Goal: Use online tool/utility

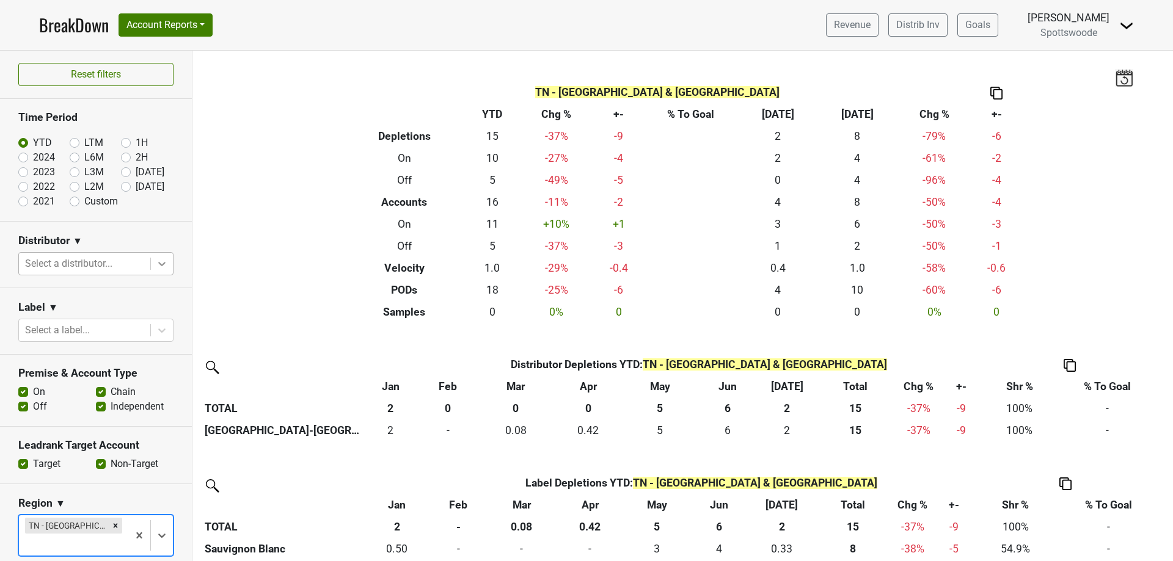
click at [158, 264] on icon at bounding box center [161, 264] width 7 height 4
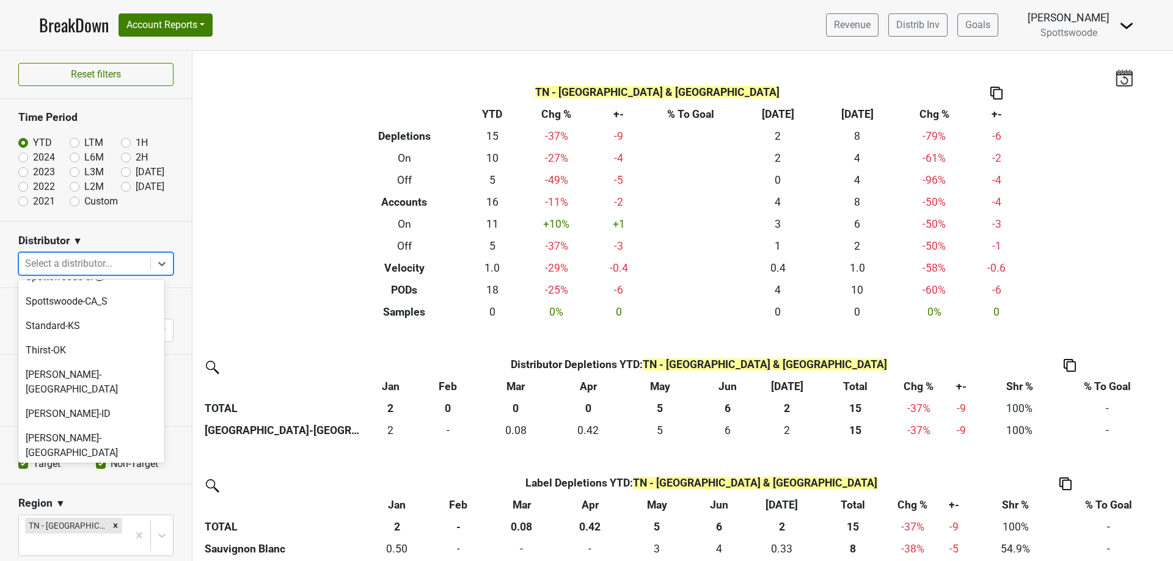
scroll to position [1116, 0]
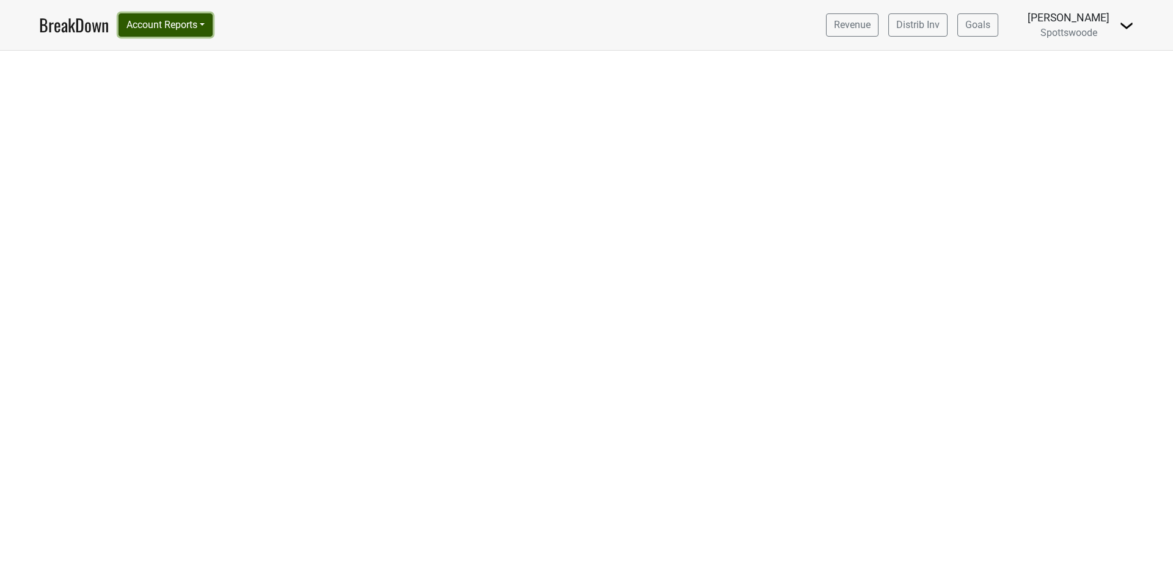
click at [202, 26] on button "Account Reports" at bounding box center [165, 24] width 94 height 23
click at [183, 51] on link "SuperRanker" at bounding box center [173, 53] width 108 height 20
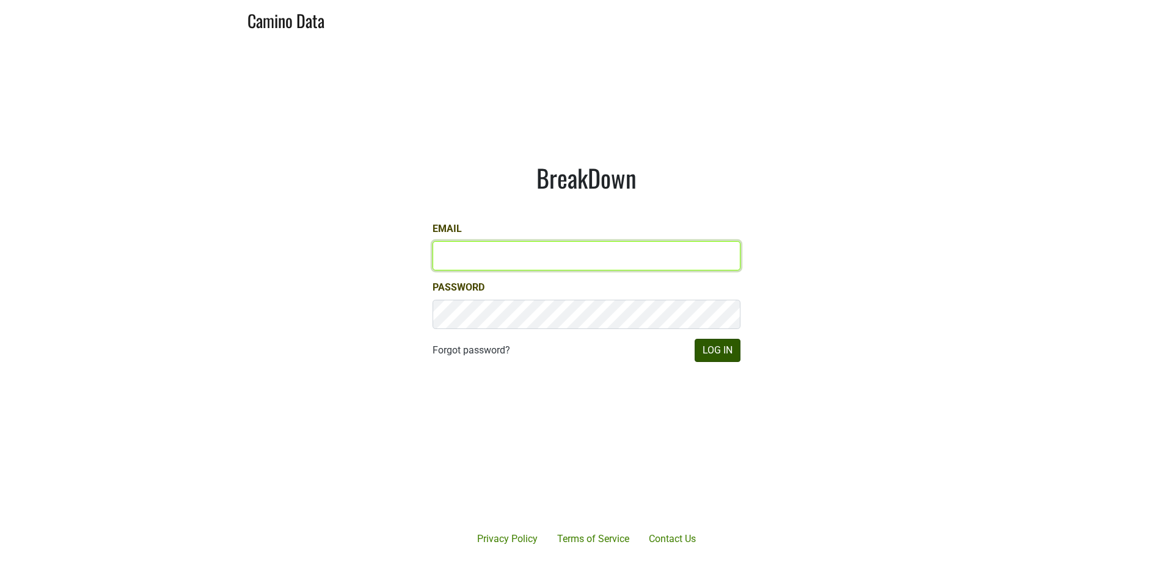
type input "[PERSON_NAME][EMAIL_ADDRESS][DOMAIN_NAME]"
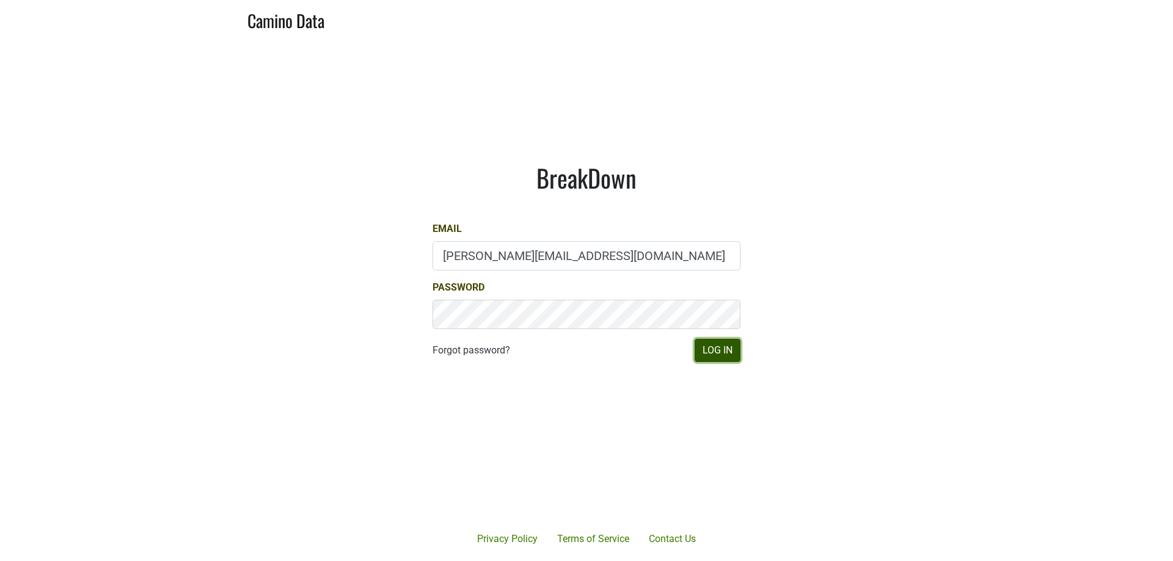
click at [729, 347] on button "Log In" at bounding box center [717, 350] width 46 height 23
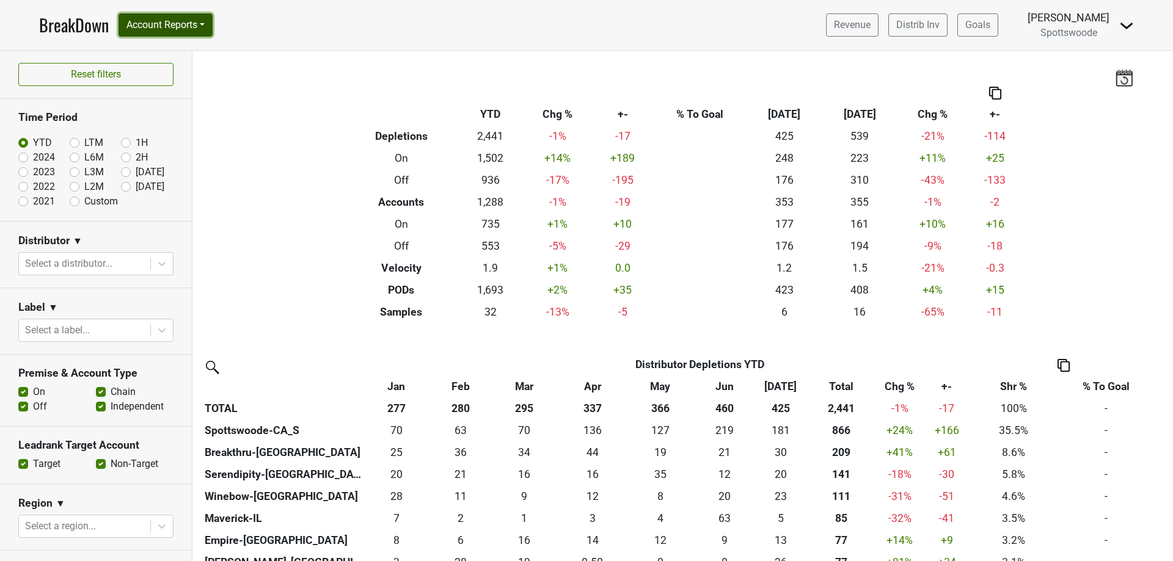
click at [205, 24] on button "Account Reports" at bounding box center [165, 24] width 94 height 23
click at [189, 45] on link "SuperRanker" at bounding box center [173, 53] width 108 height 20
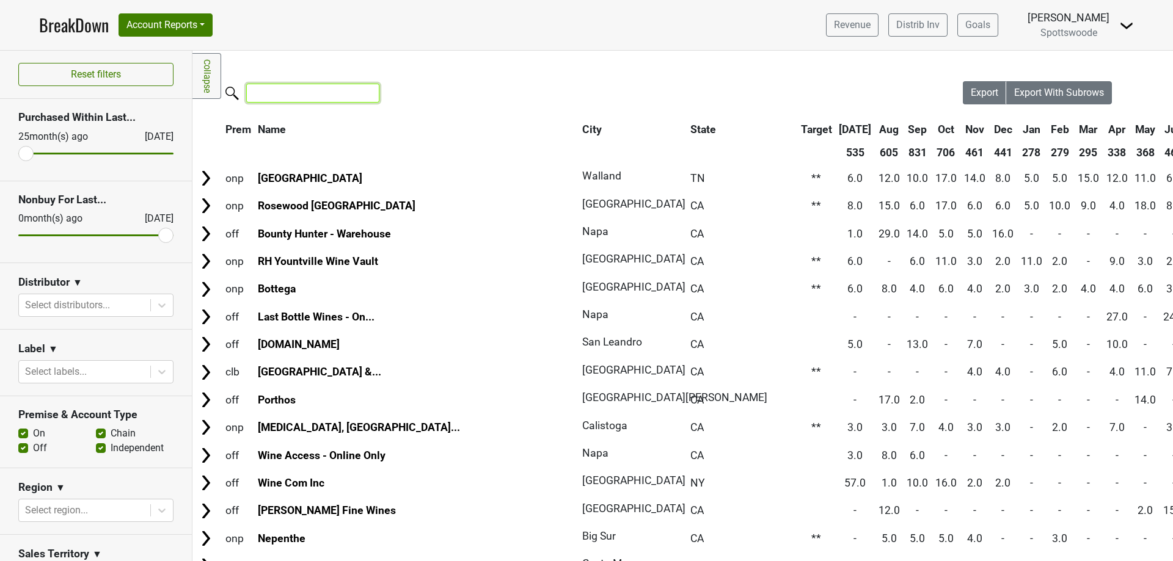
click at [289, 93] on input "search" at bounding box center [312, 93] width 133 height 19
type input "la"
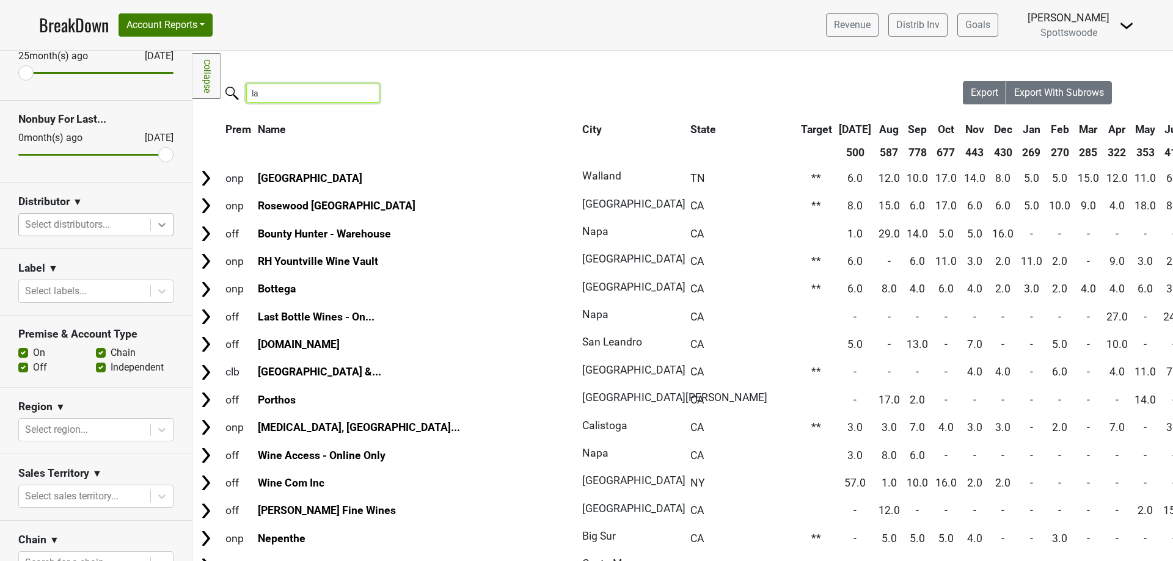
scroll to position [122, 0]
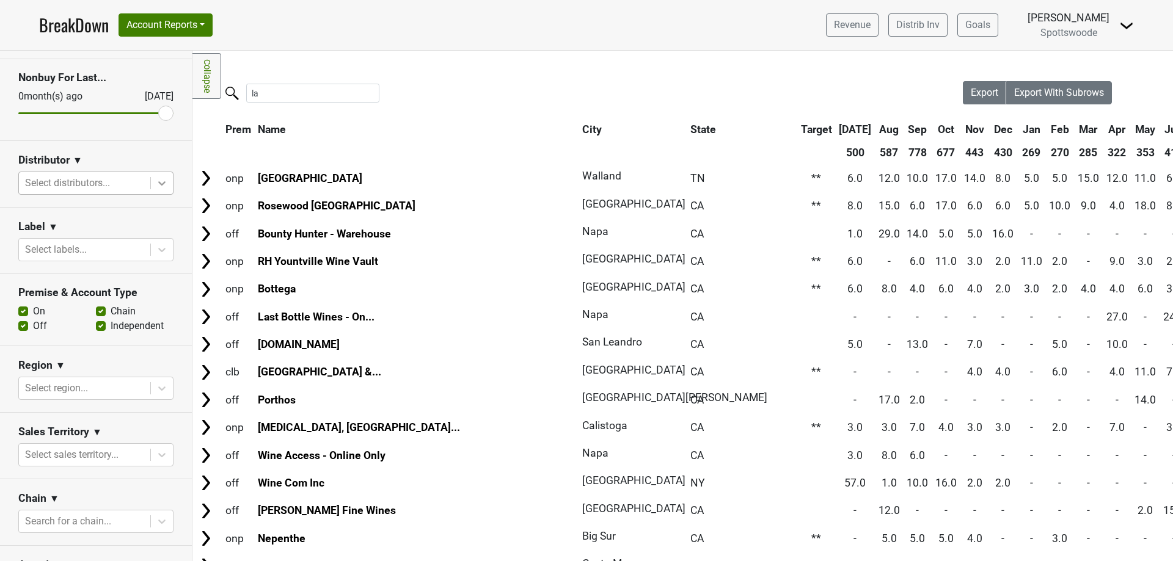
click at [158, 183] on icon at bounding box center [161, 183] width 7 height 4
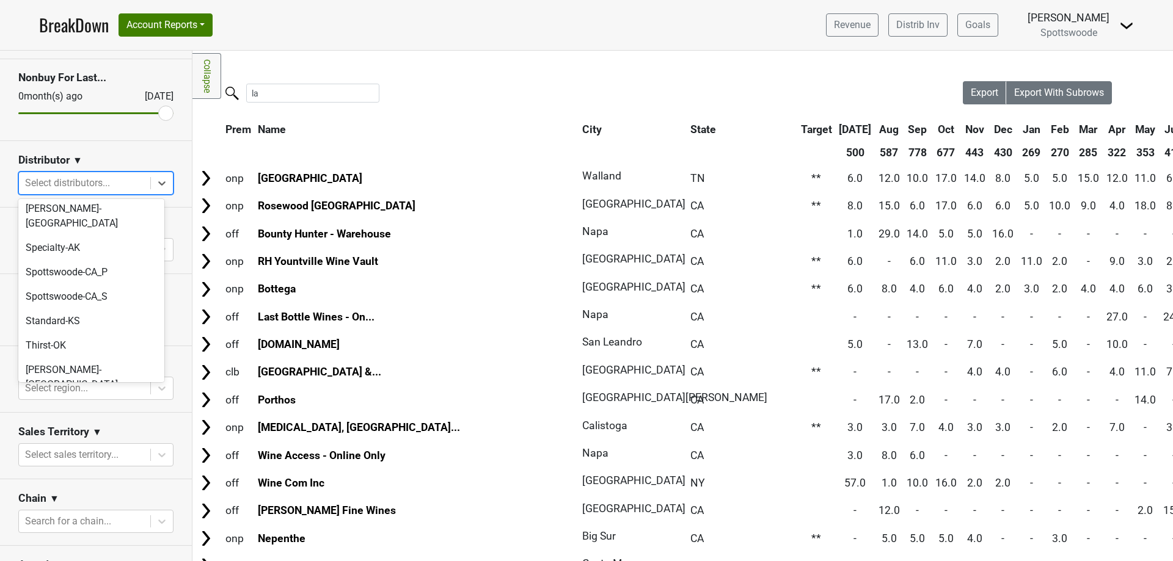
scroll to position [1116, 0]
click at [73, 517] on div "Winebow-[GEOGRAPHIC_DATA]" at bounding box center [91, 536] width 146 height 39
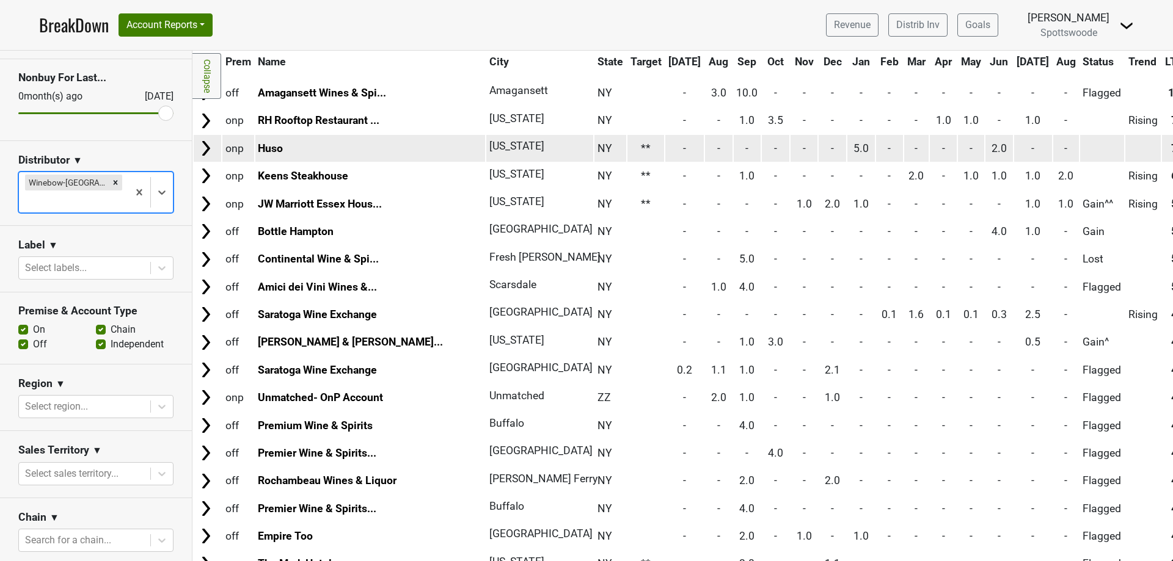
scroll to position [366, 0]
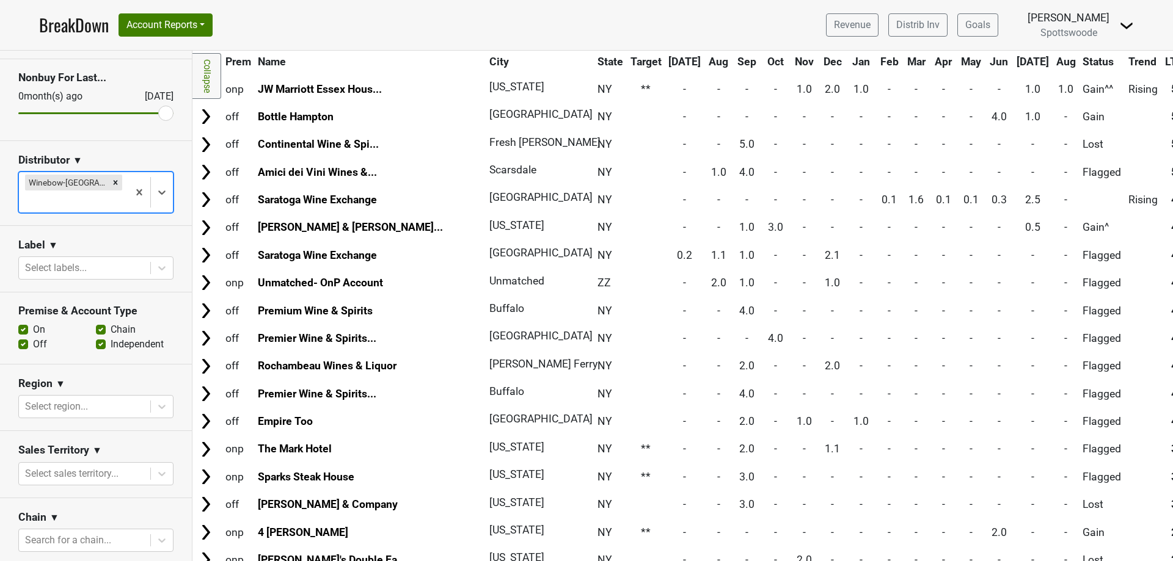
click at [111, 322] on label "Chain" at bounding box center [123, 329] width 25 height 15
click at [97, 322] on input "Chain" at bounding box center [101, 328] width 10 height 12
checkbox input "false"
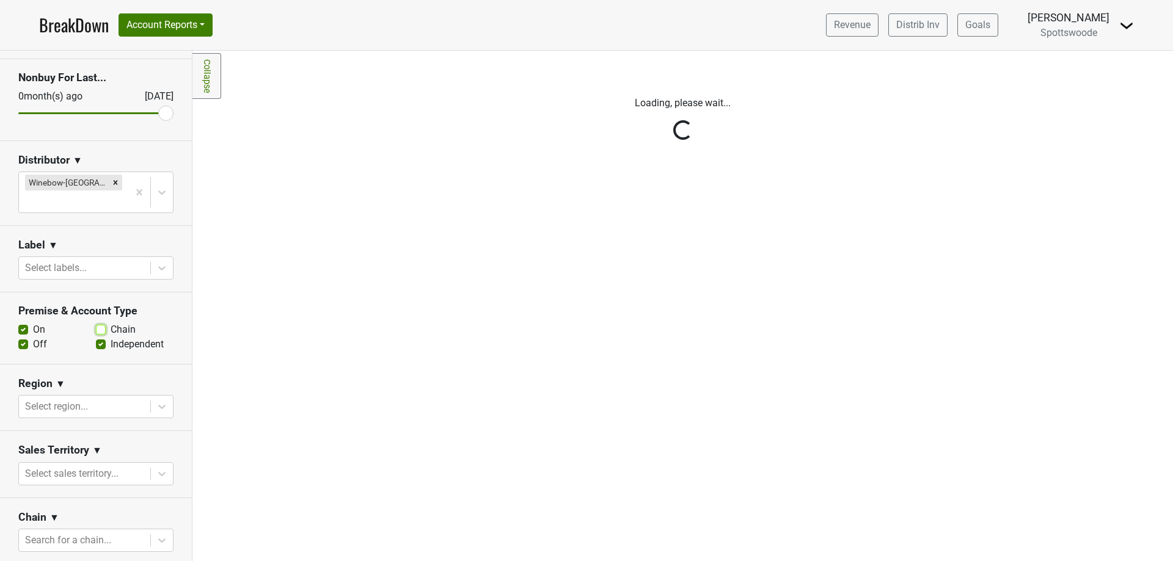
scroll to position [0, 0]
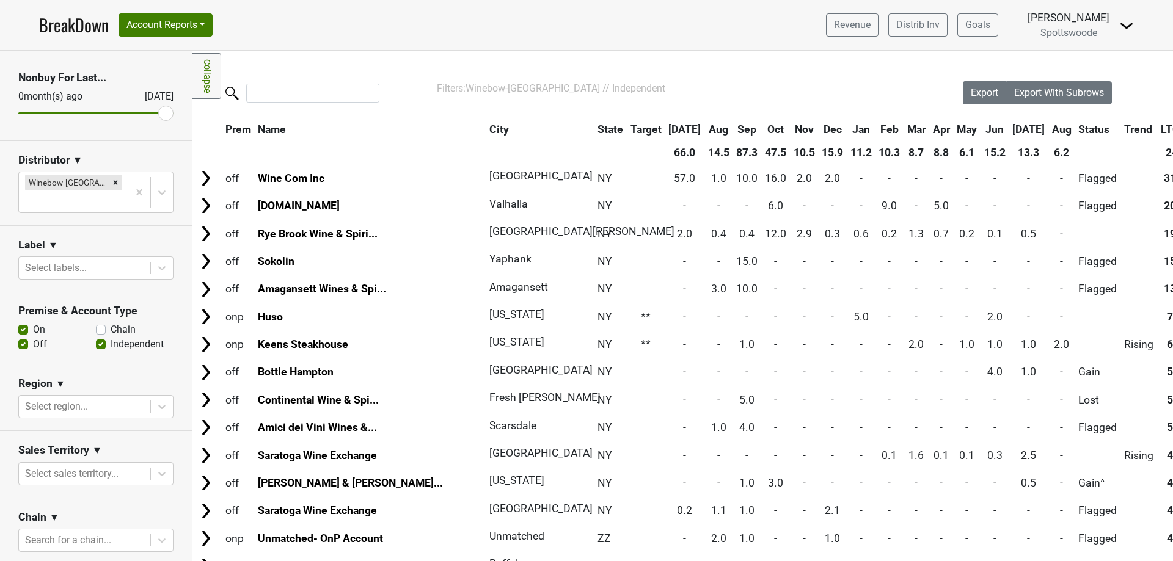
click at [111, 337] on label "Independent" at bounding box center [137, 344] width 53 height 15
click at [98, 337] on input "Independent" at bounding box center [101, 343] width 10 height 12
checkbox input "false"
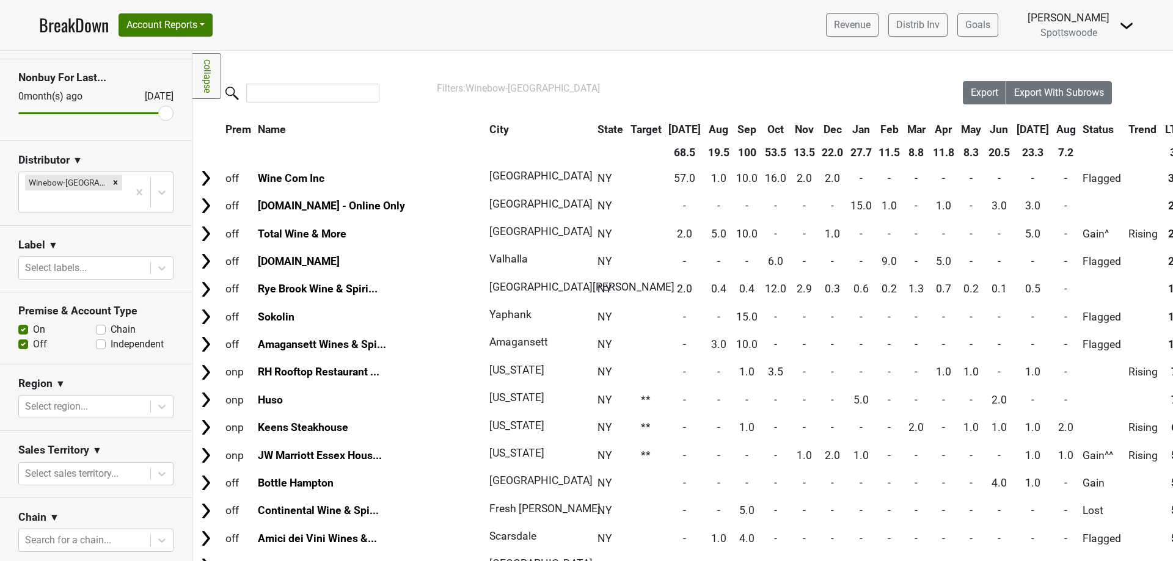
click at [33, 337] on label "Off" at bounding box center [40, 344] width 14 height 15
click at [23, 337] on input "Off" at bounding box center [23, 343] width 10 height 12
checkbox input "false"
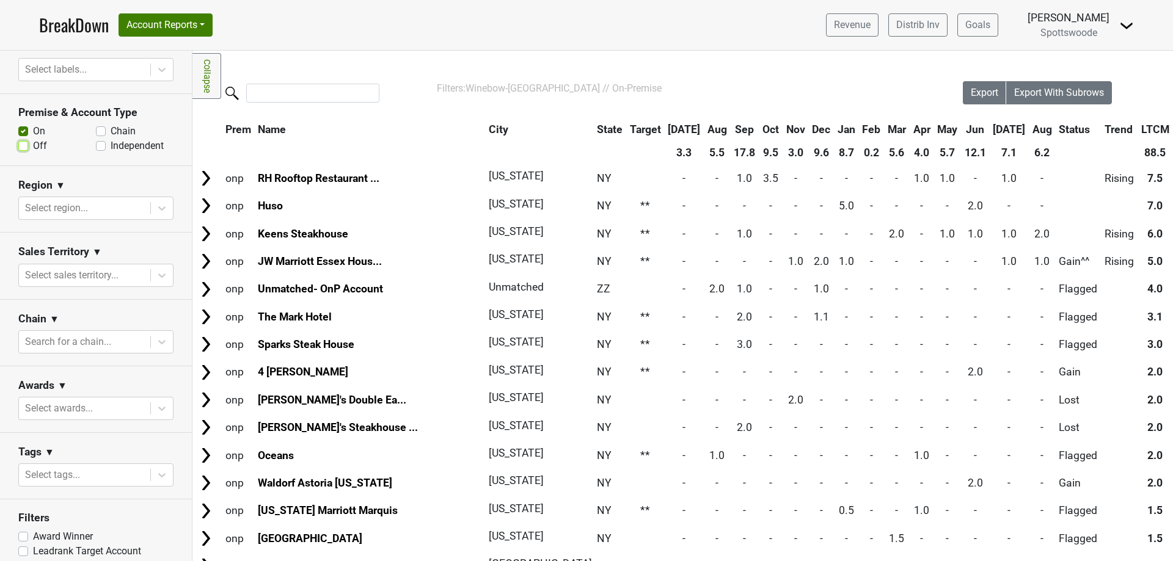
scroll to position [322, 0]
click at [111, 332] on div at bounding box center [84, 340] width 119 height 17
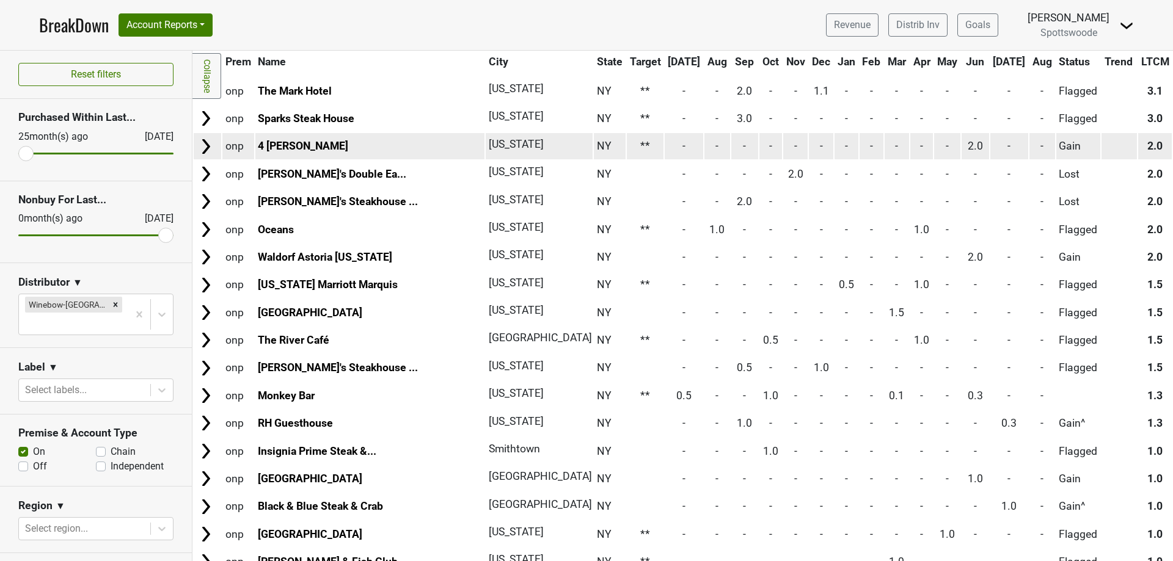
scroll to position [0, 0]
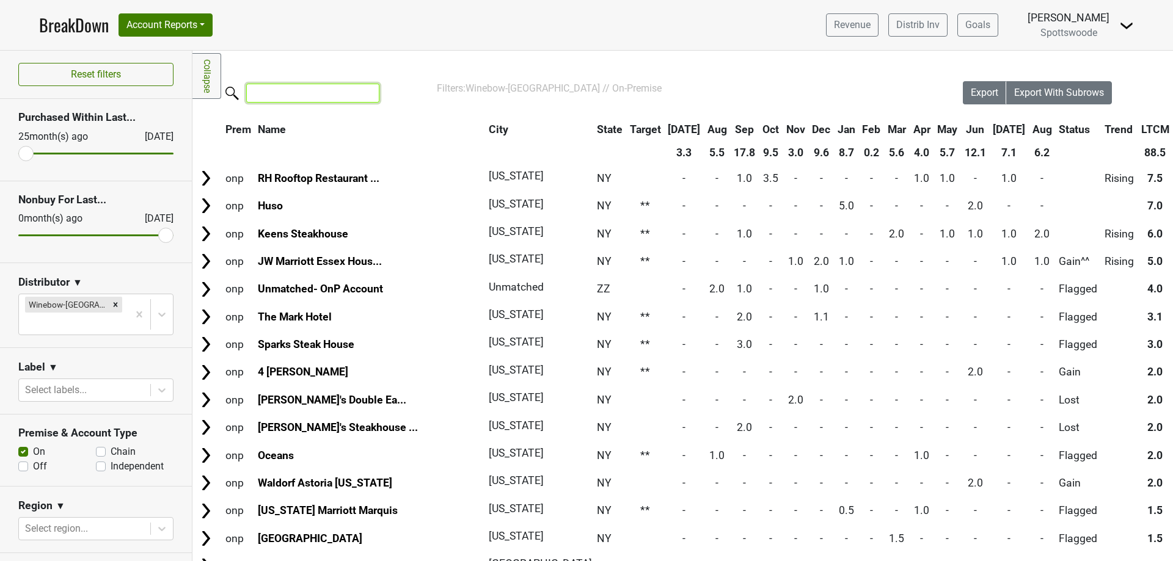
click at [309, 92] on input "search" at bounding box center [312, 93] width 133 height 19
click at [228, 91] on label "la" at bounding box center [288, 91] width 133 height 21
click at [246, 91] on input "la" at bounding box center [312, 93] width 133 height 19
type input "l"
